Goal: Transaction & Acquisition: Purchase product/service

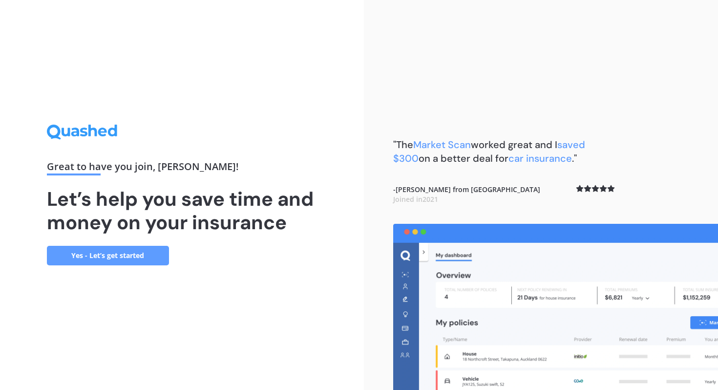
click at [124, 258] on link "Yes - Let’s get started" at bounding box center [108, 256] width 122 height 20
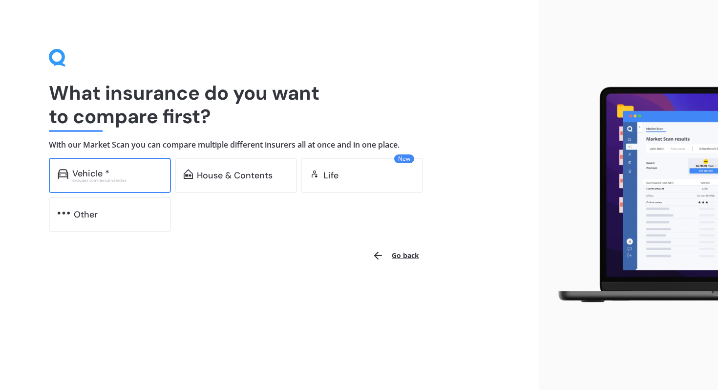
click at [106, 179] on div "Excludes commercial vehicles" at bounding box center [117, 180] width 90 height 4
